Goal: Task Accomplishment & Management: Manage account settings

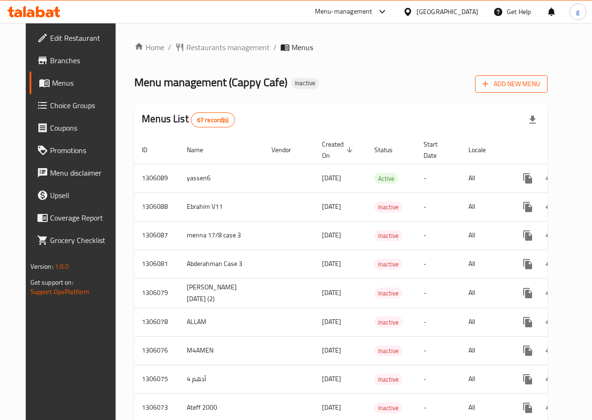
click at [533, 83] on span "Add New Menu" at bounding box center [511, 84] width 58 height 12
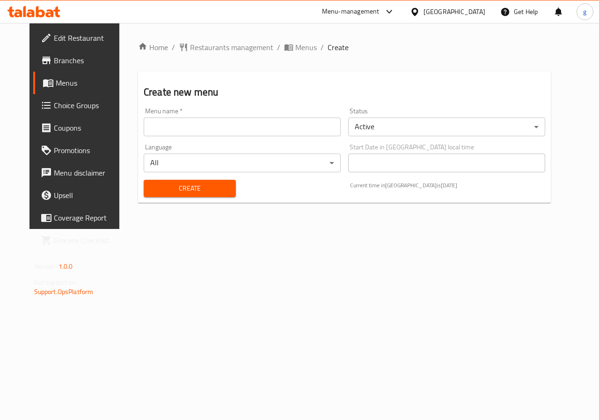
click at [234, 121] on input "text" at bounding box center [242, 126] width 197 height 19
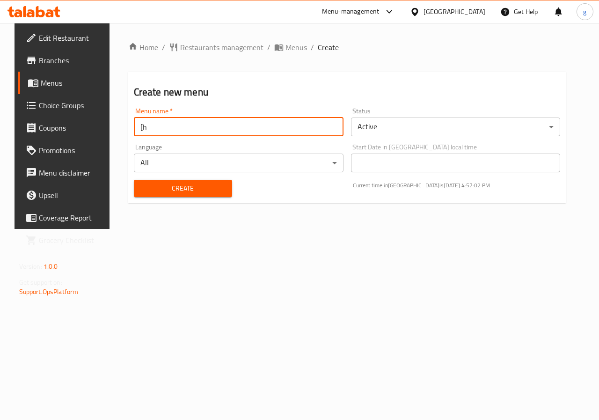
type input "["
type input "gasser 3"
click at [201, 189] on span "Create" at bounding box center [182, 188] width 83 height 12
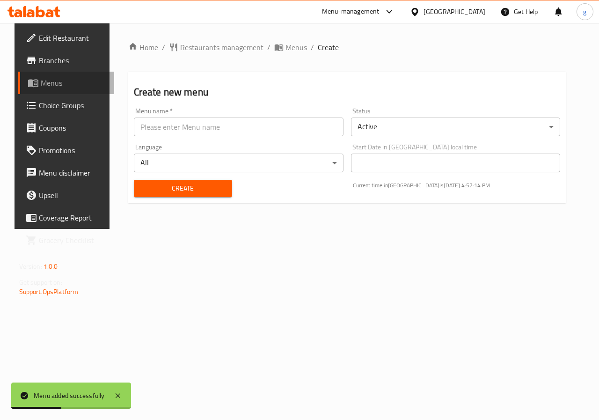
click at [41, 78] on span "Menus" at bounding box center [74, 82] width 66 height 11
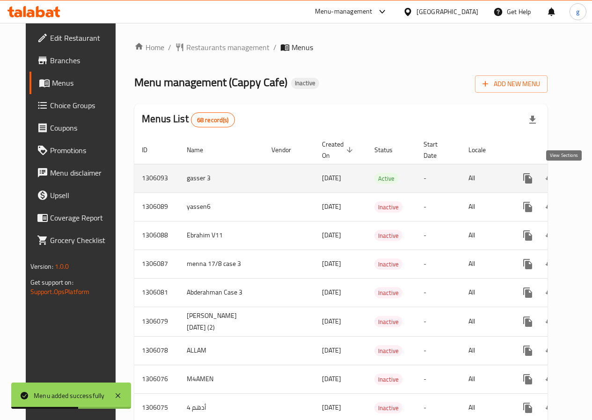
click at [590, 180] on icon "enhanced table" at bounding box center [595, 178] width 11 height 11
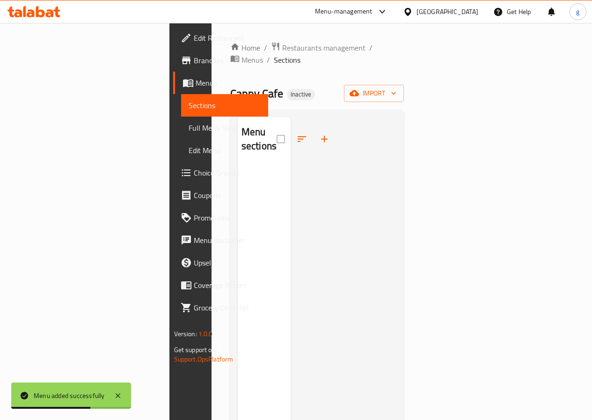
click at [404, 92] on div "Home / Restaurants management / Menus / Sections Cappy Cafe Inactive import Men…" at bounding box center [317, 293] width 174 height 503
click at [396, 87] on span "import" at bounding box center [373, 93] width 45 height 12
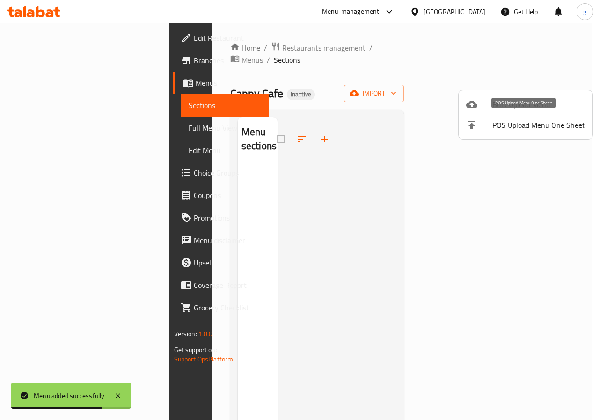
click at [522, 92] on ul "Bulk Upload Menu POS Upload Menu One Sheet" at bounding box center [526, 114] width 134 height 49
click at [520, 102] on span "Bulk Upload Menu" at bounding box center [538, 104] width 93 height 11
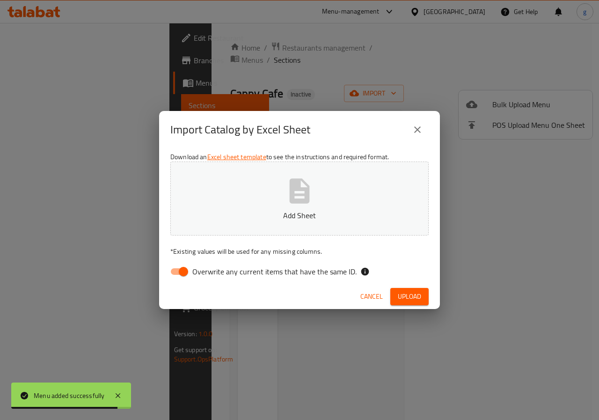
click at [311, 199] on icon "button" at bounding box center [299, 191] width 30 height 30
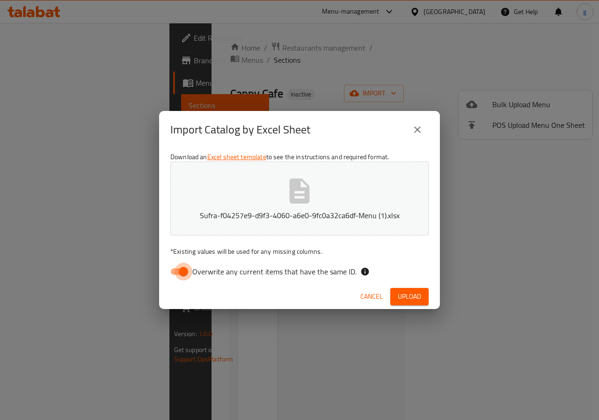
click at [181, 265] on input "Overwrite any current items that have the same ID." at bounding box center [183, 271] width 53 height 18
checkbox input "false"
click at [412, 294] on span "Upload" at bounding box center [409, 297] width 23 height 12
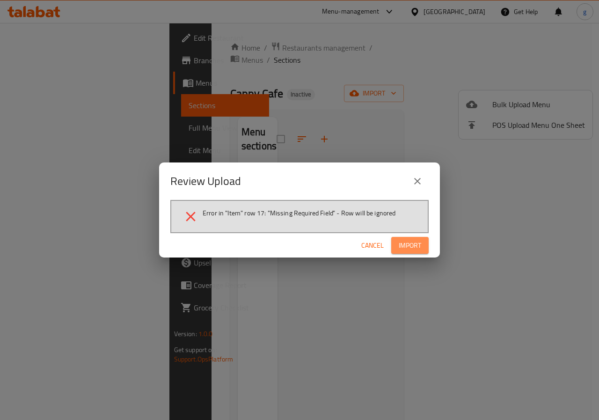
click at [411, 245] on span "Import" at bounding box center [410, 246] width 22 height 12
